Goal: Information Seeking & Learning: Learn about a topic

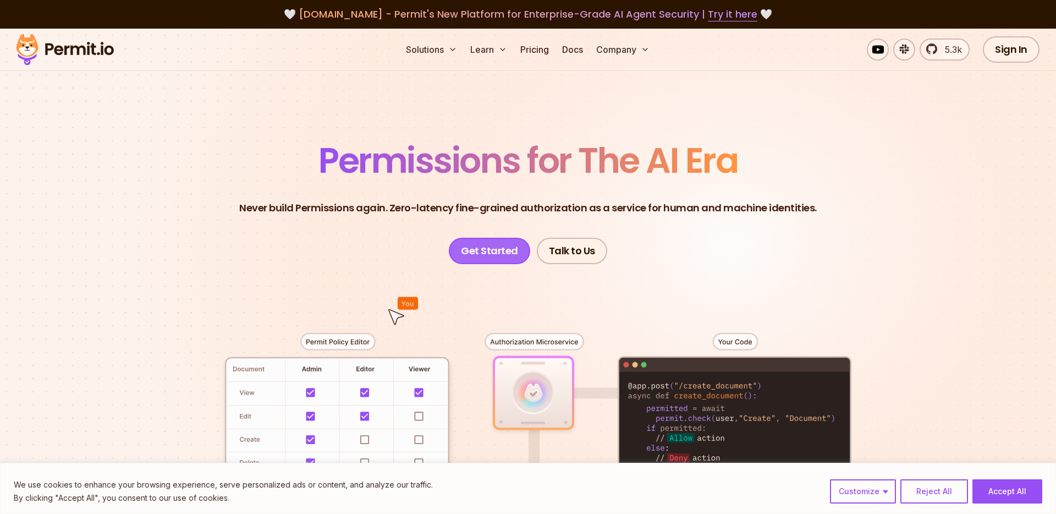
click at [501, 240] on link "Get Started" at bounding box center [489, 251] width 81 height 26
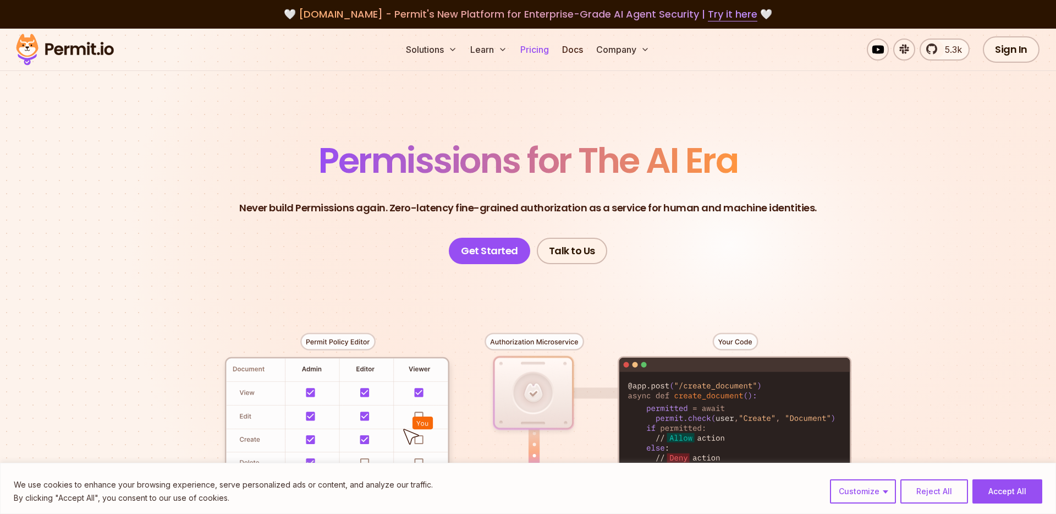
click at [521, 52] on link "Pricing" at bounding box center [534, 49] width 37 height 22
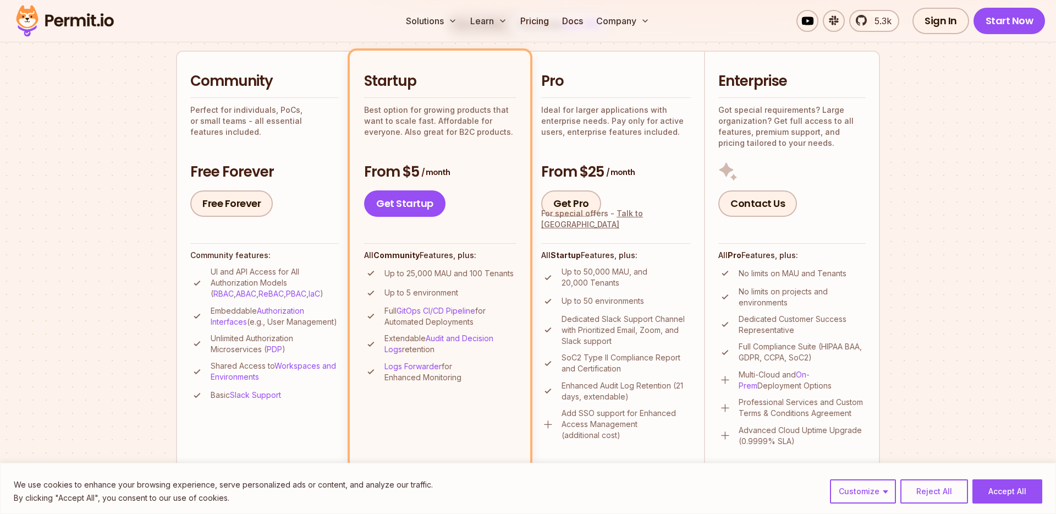
scroll to position [245, 0]
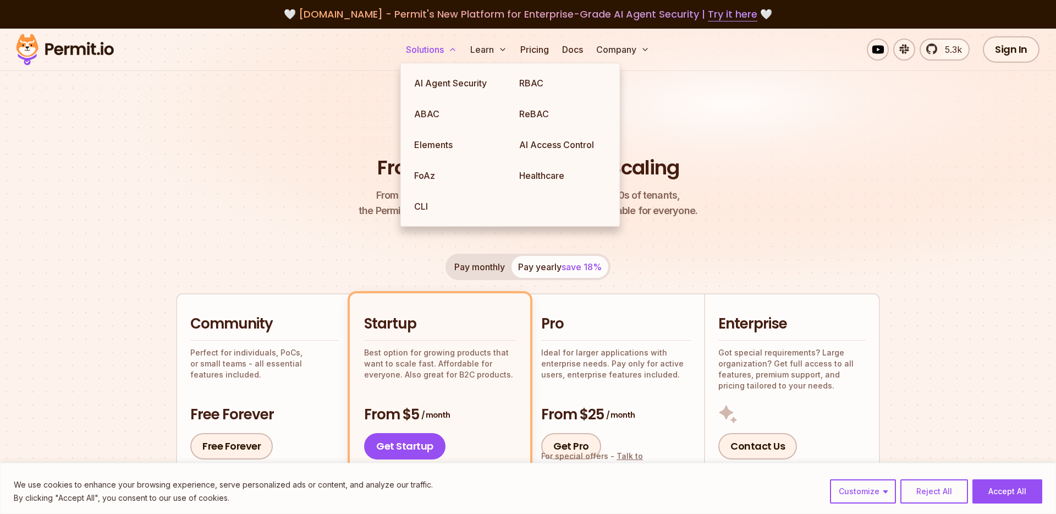
click at [436, 53] on button "Solutions" at bounding box center [431, 49] width 60 height 22
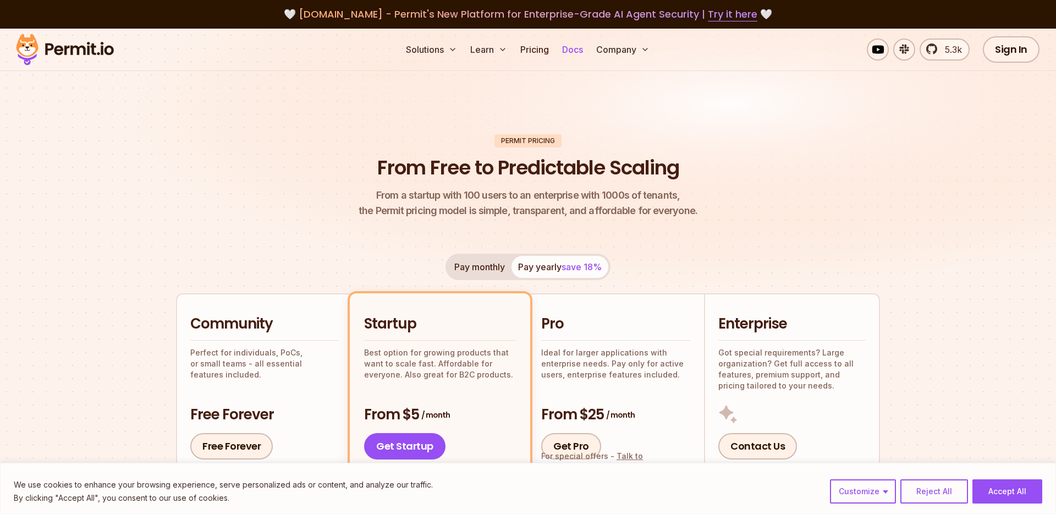
click at [567, 48] on link "Docs" at bounding box center [573, 49] width 30 height 22
